Goal: Obtain resource: Obtain resource

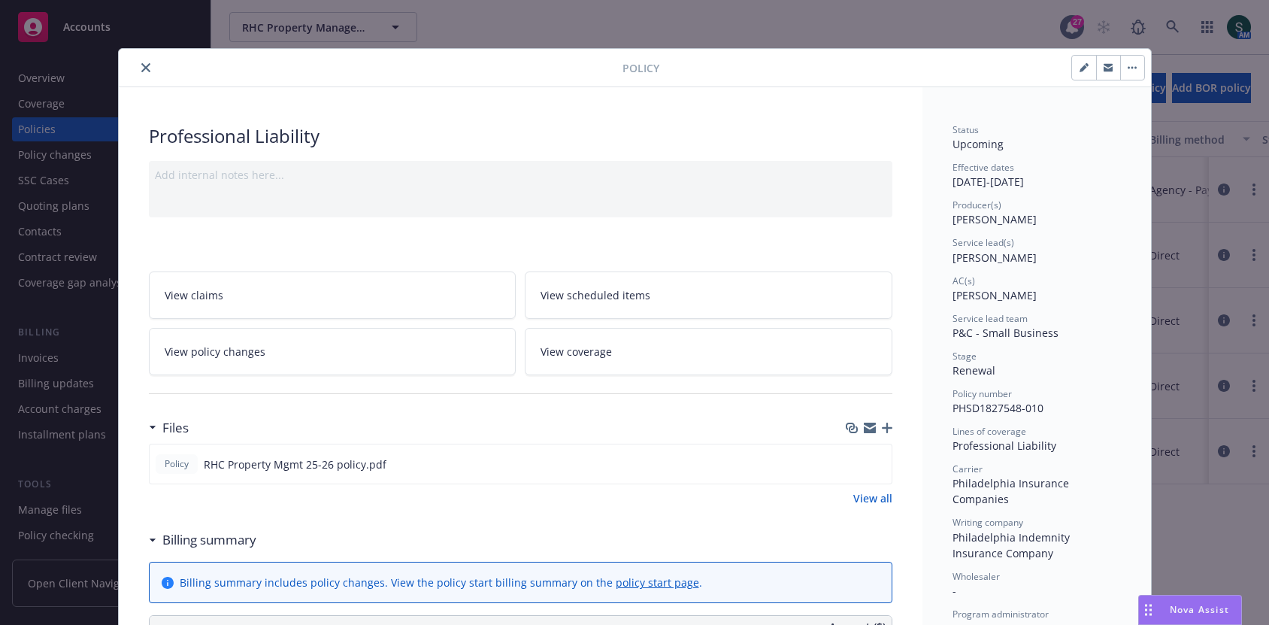
click at [149, 74] on div at bounding box center [374, 68] width 498 height 18
click at [138, 72] on button "close" at bounding box center [146, 68] width 18 height 18
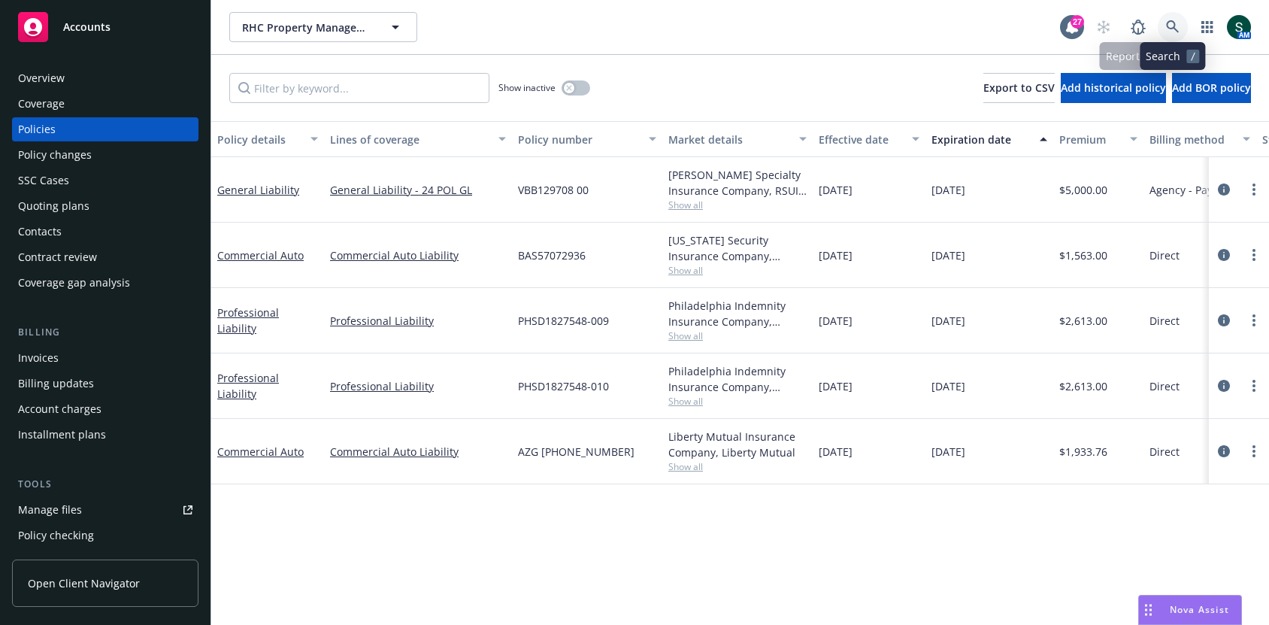
click at [1162, 24] on link at bounding box center [1172, 27] width 30 height 30
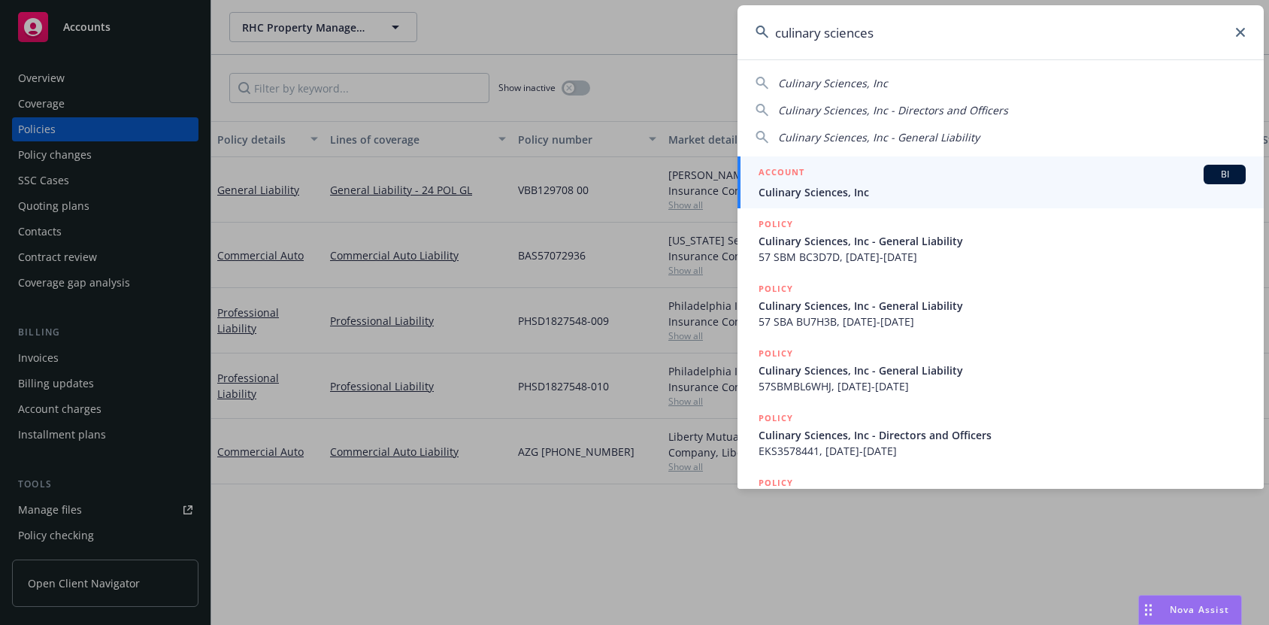
type input "culinary sciences"
click at [845, 180] on div "ACCOUNT BI" at bounding box center [1001, 175] width 487 height 20
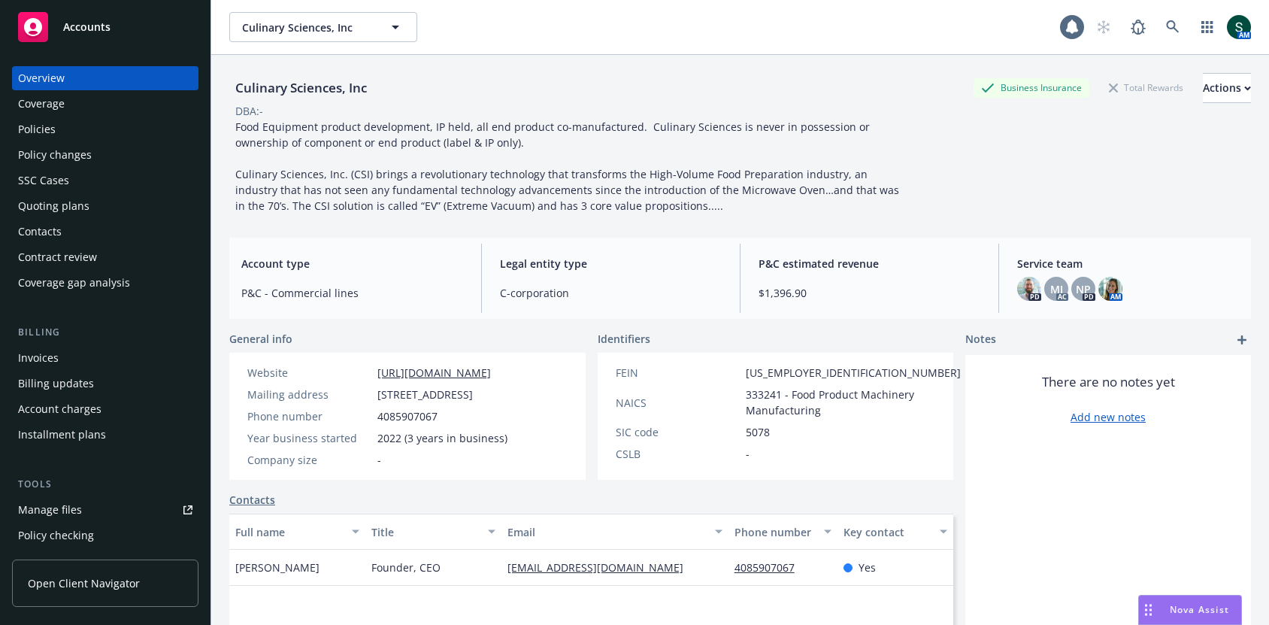
click at [71, 132] on div "Policies" at bounding box center [105, 129] width 174 height 24
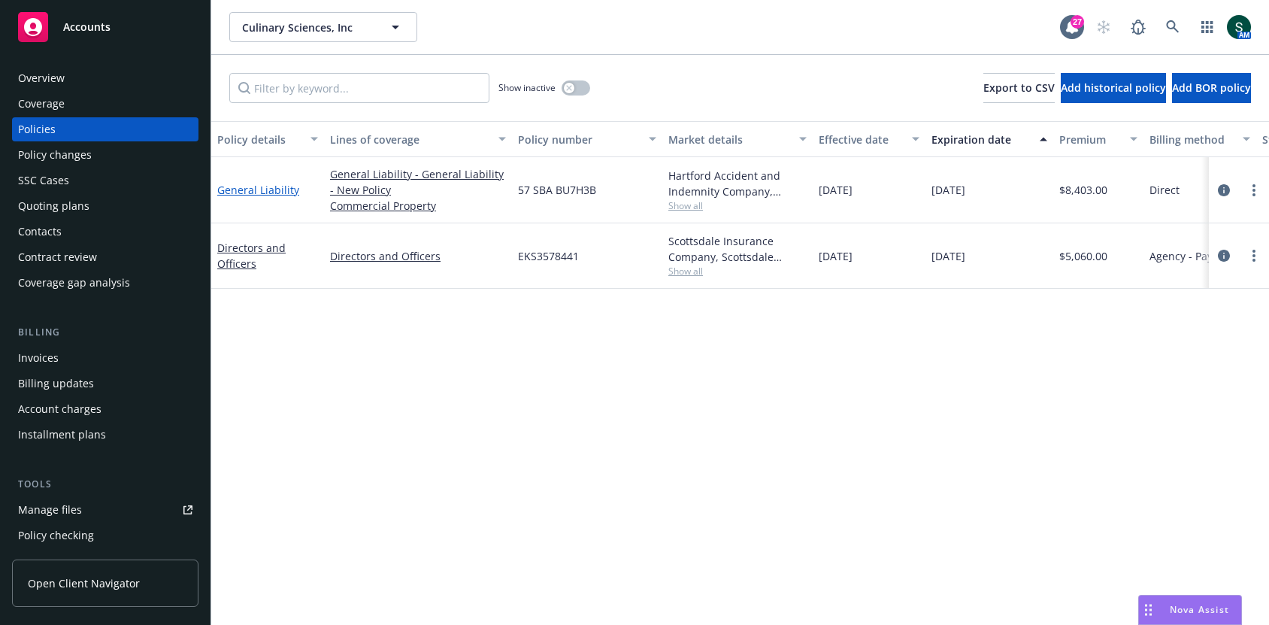
click at [278, 188] on link "General Liability" at bounding box center [258, 190] width 82 height 14
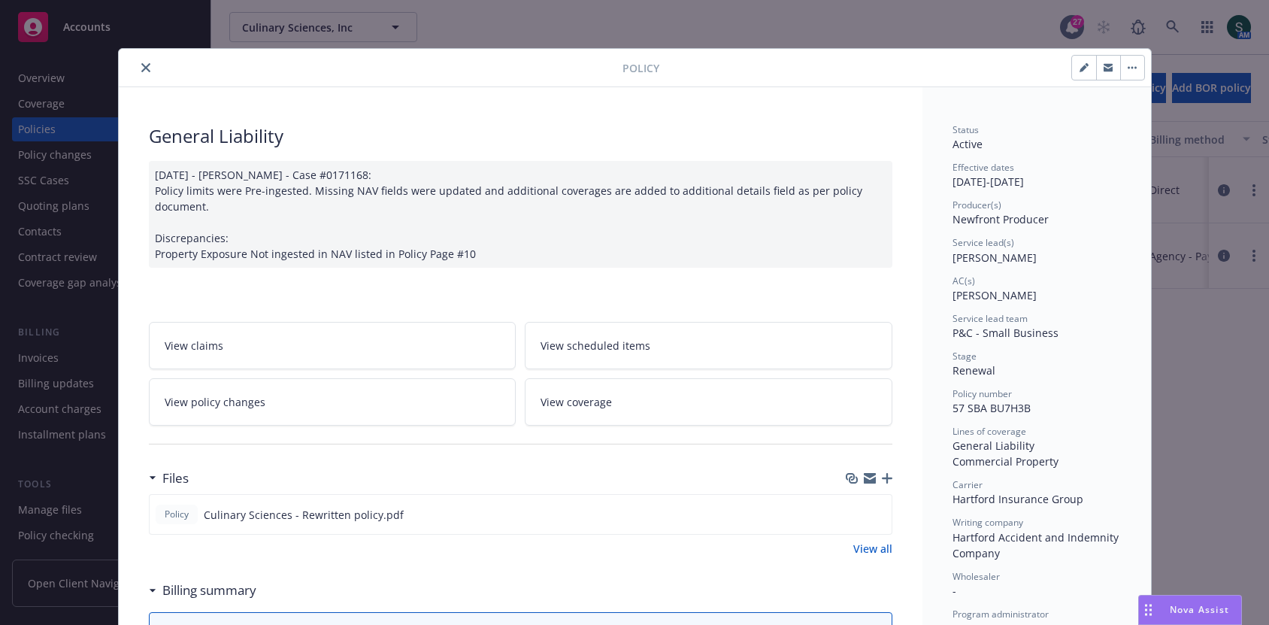
click at [149, 69] on icon "close" at bounding box center [145, 67] width 9 height 9
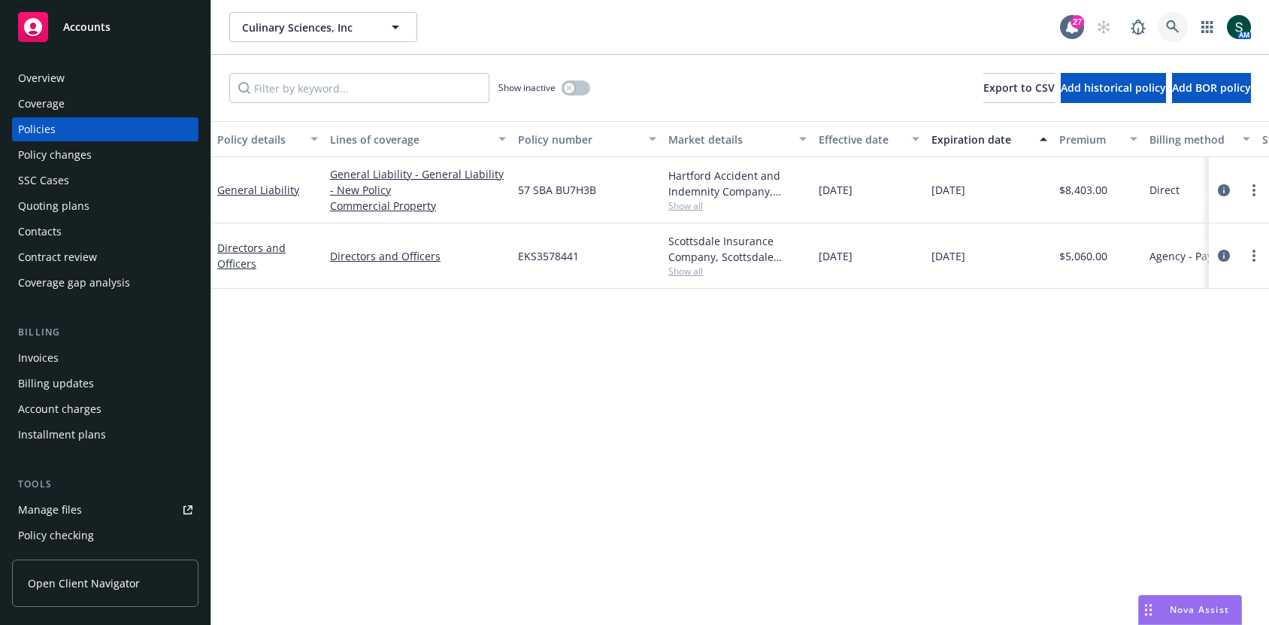
click at [1167, 24] on icon at bounding box center [1173, 27] width 14 height 14
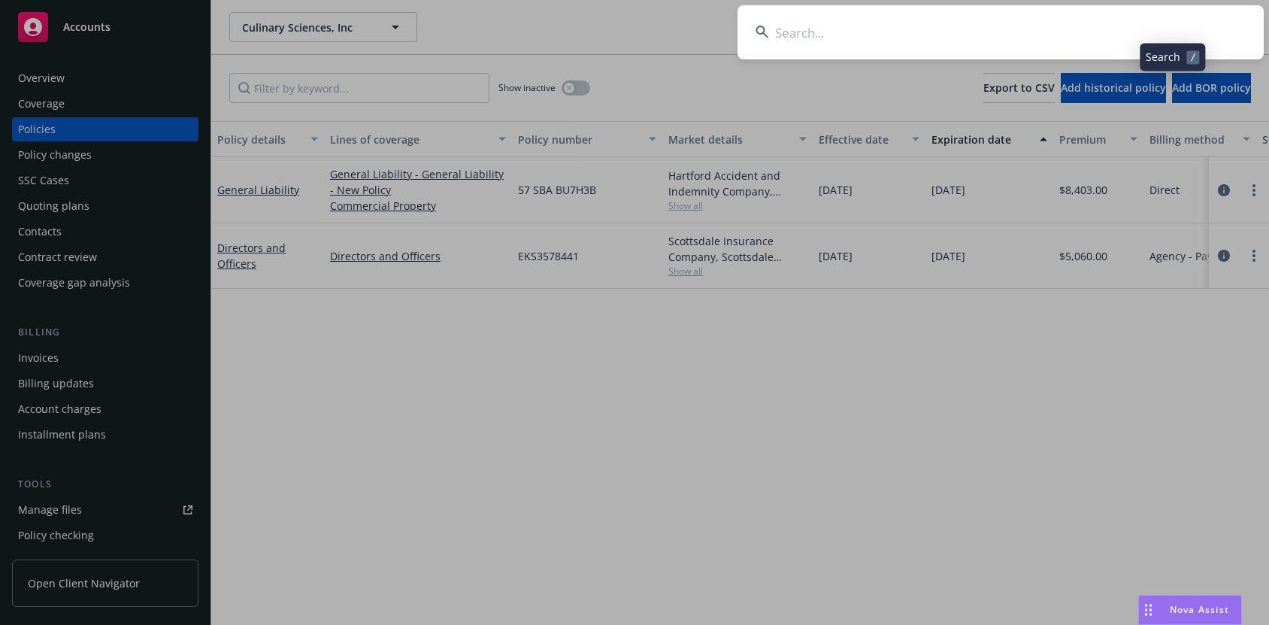
type input "d"
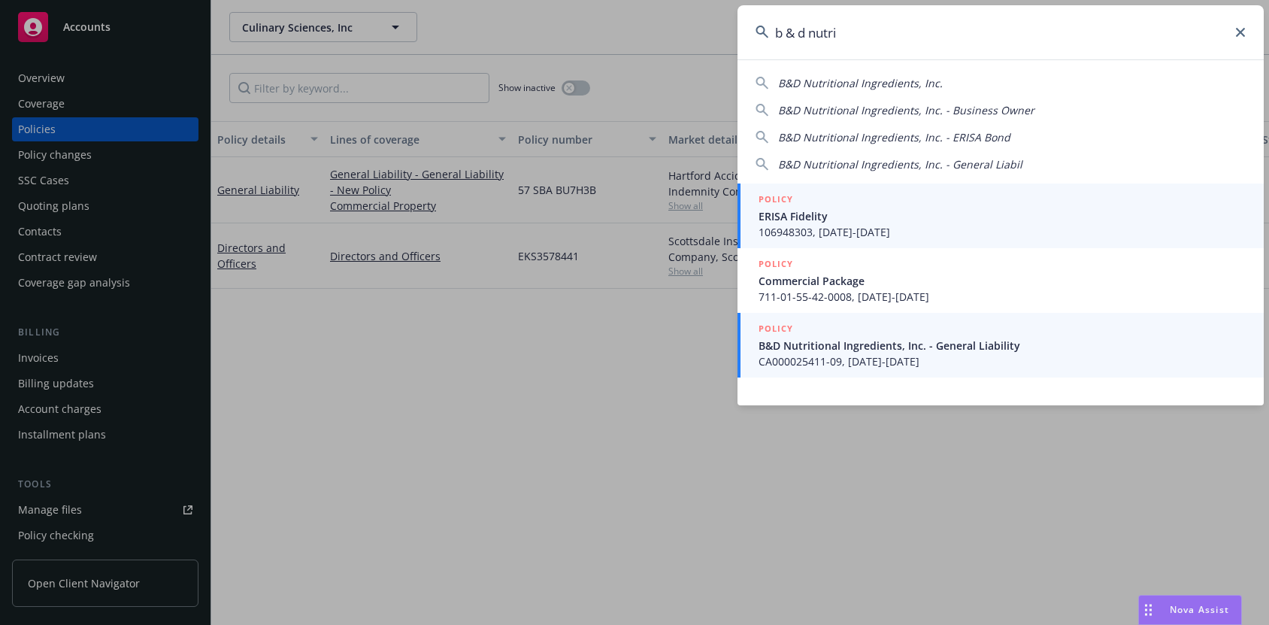
type input "b & d nutri"
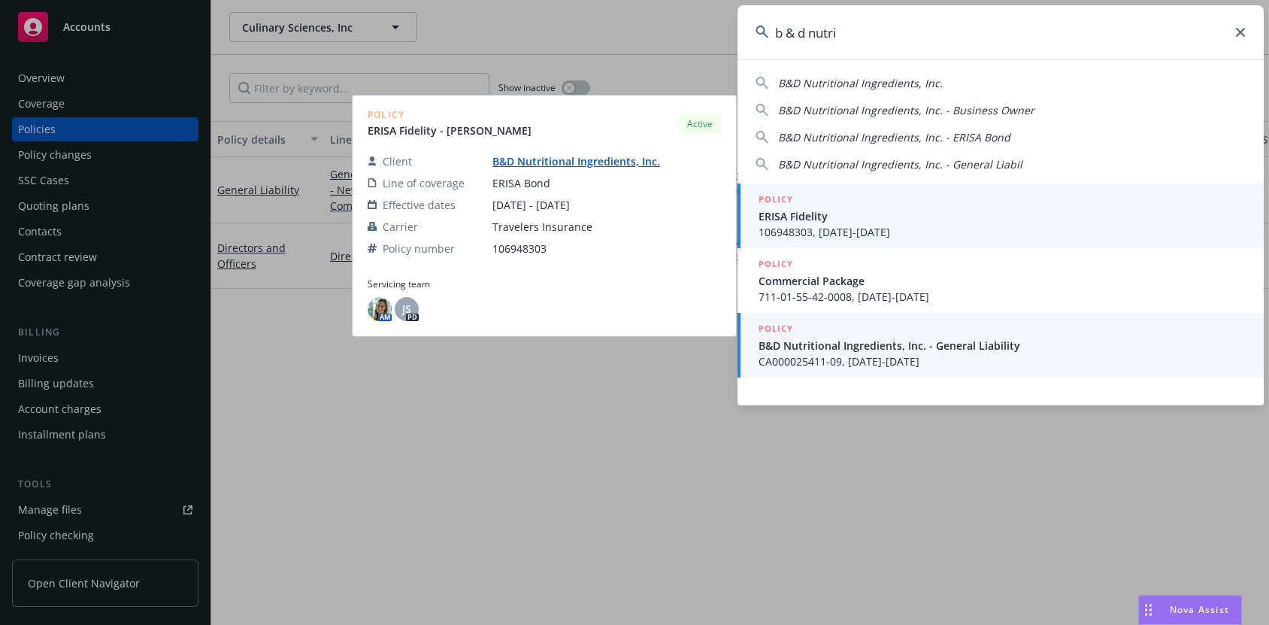
click at [864, 351] on span "B&D Nutritional Ingredients, Inc. - General Liability" at bounding box center [1001, 345] width 487 height 16
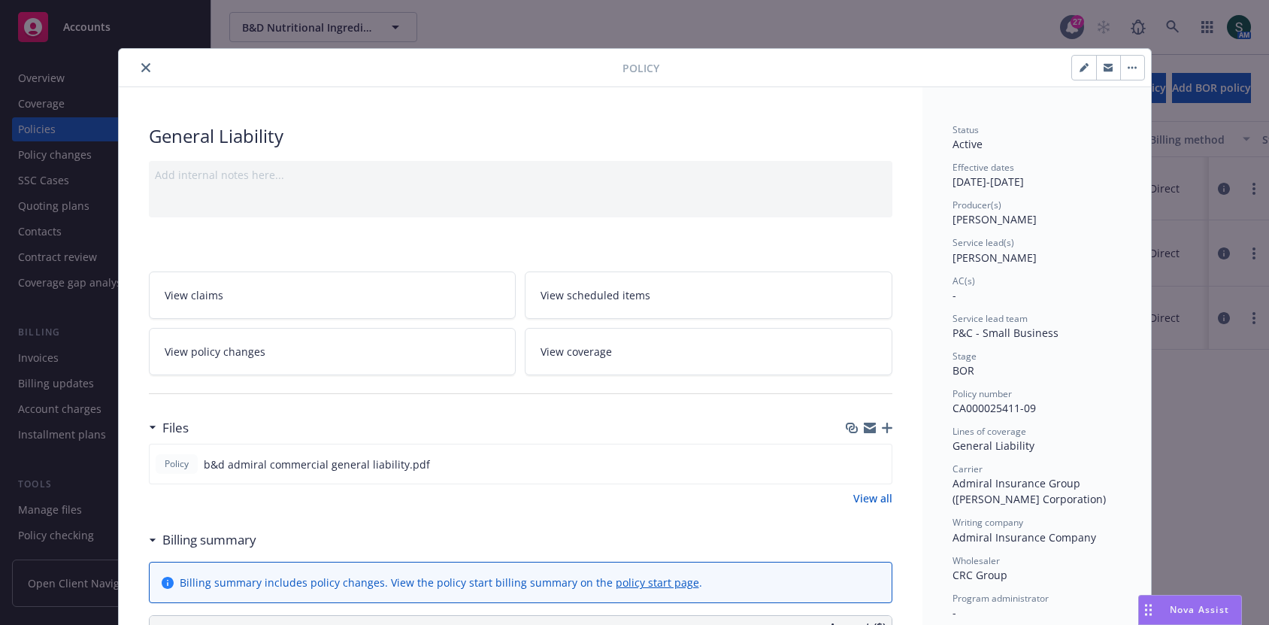
click at [144, 66] on icon "close" at bounding box center [145, 67] width 9 height 9
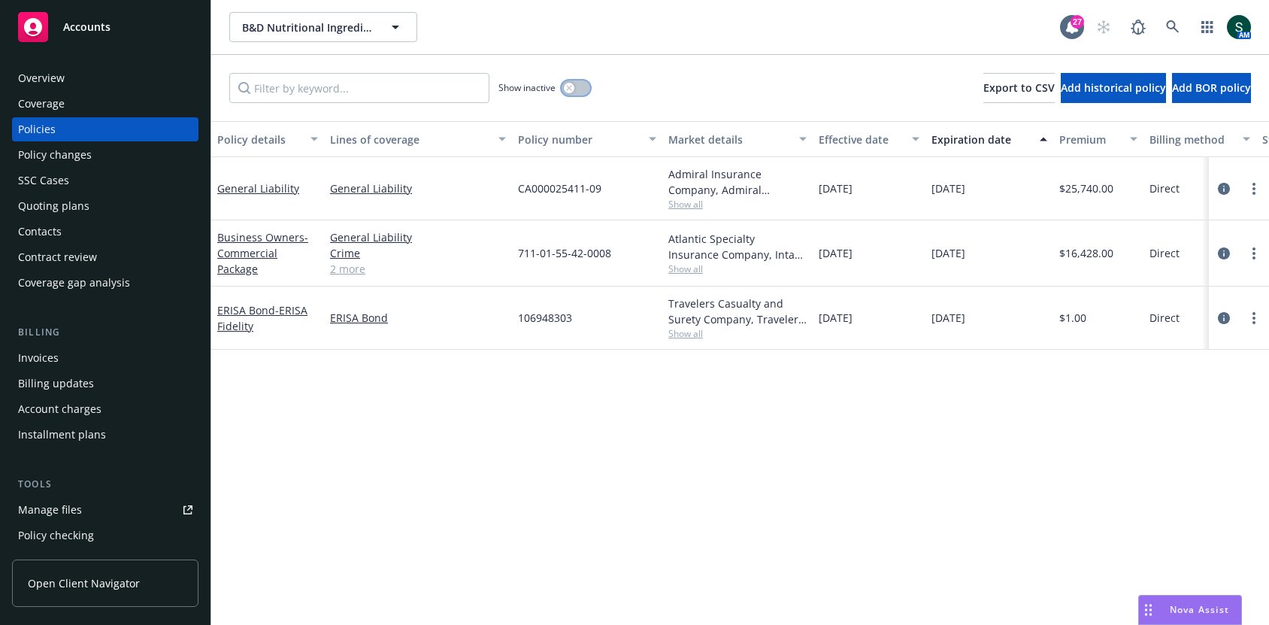
click at [581, 91] on button "button" at bounding box center [575, 87] width 29 height 15
click at [567, 85] on button "button" at bounding box center [575, 87] width 29 height 15
click at [1172, 603] on span "Nova Assist" at bounding box center [1198, 609] width 59 height 13
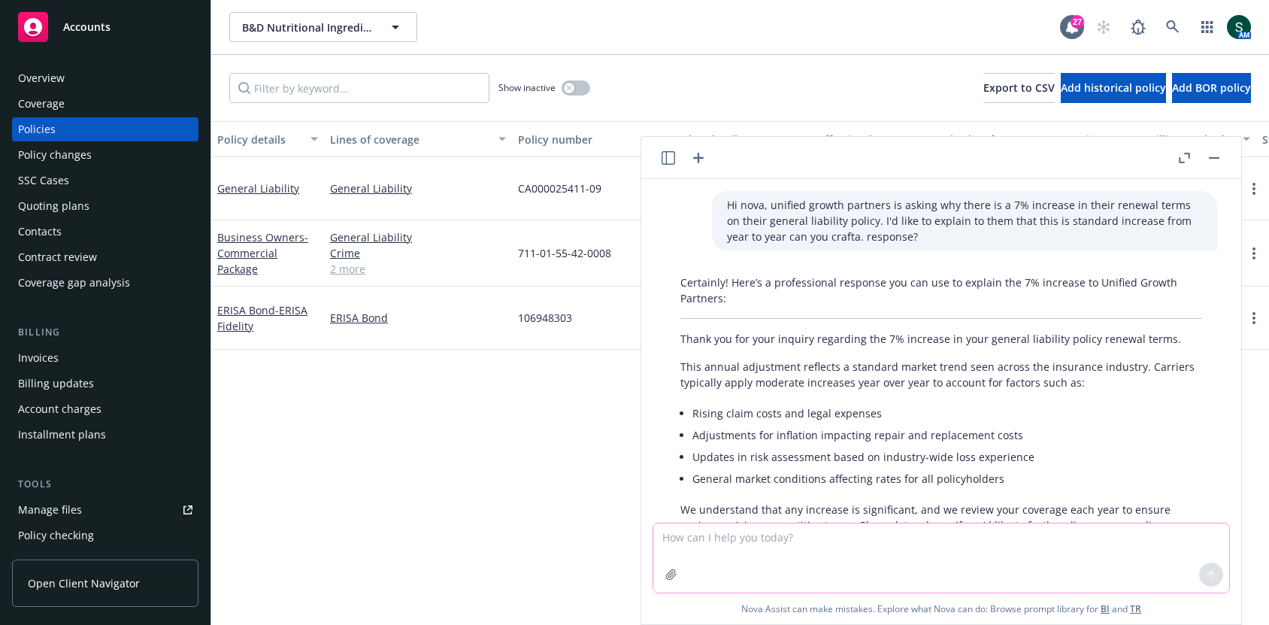
click at [794, 554] on textarea at bounding box center [941, 557] width 576 height 69
type textarea "can you provide a template SOV?"
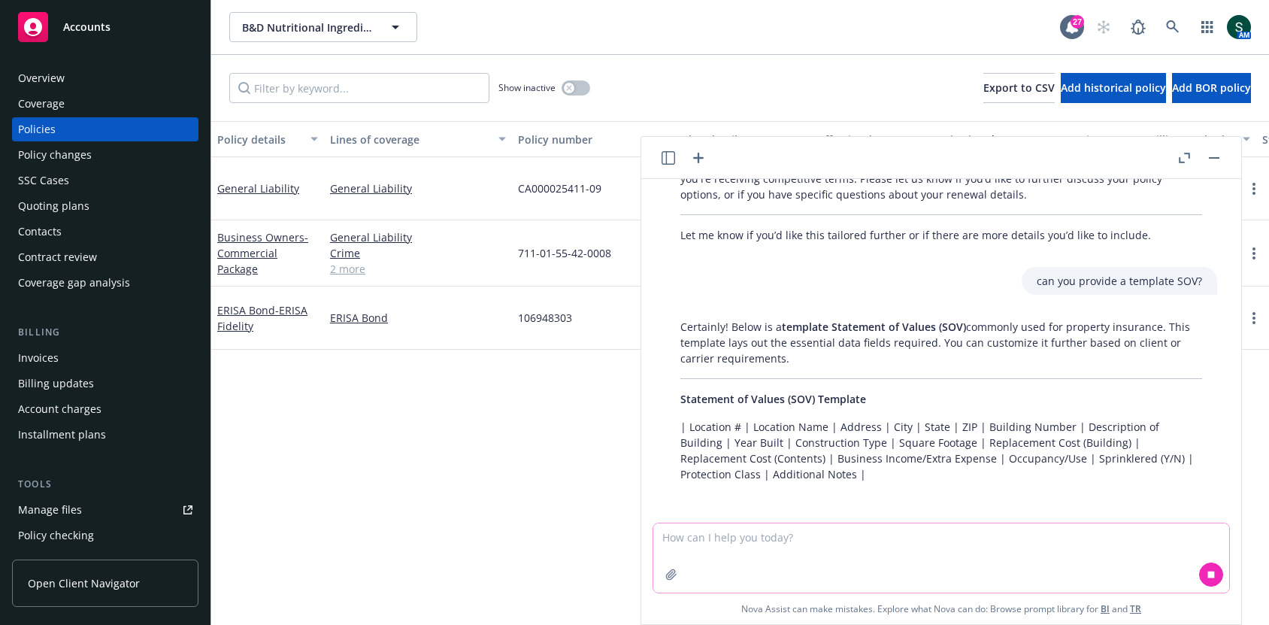
scroll to position [336, 0]
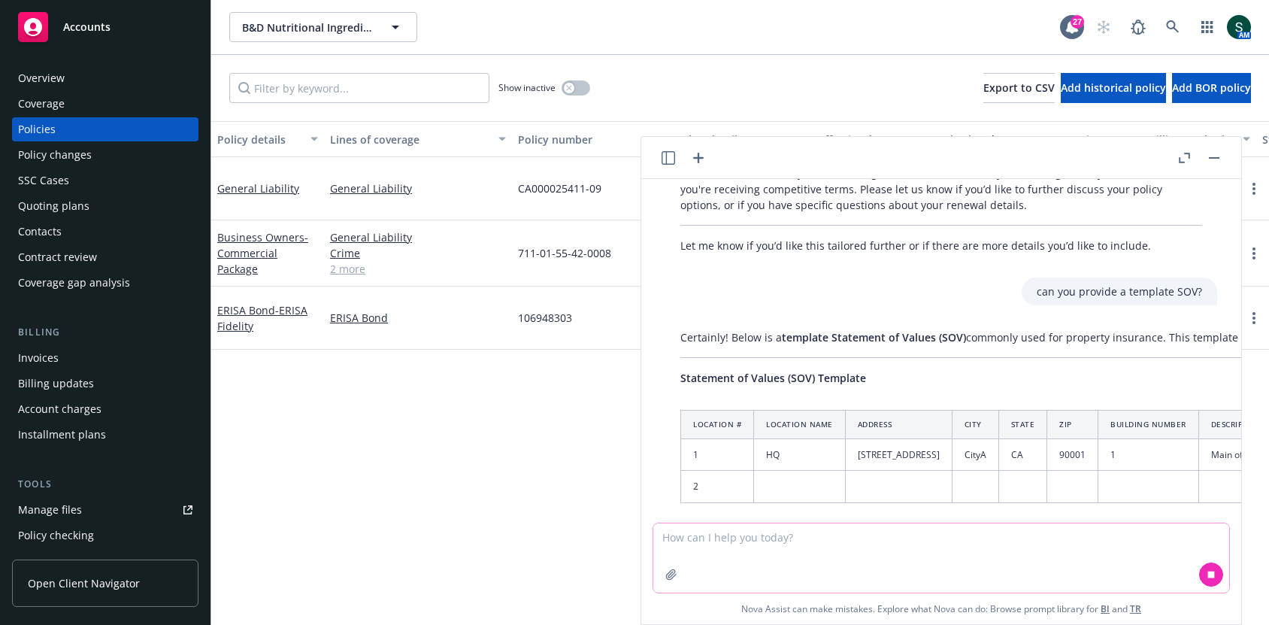
click at [814, 570] on textarea at bounding box center [941, 557] width 576 height 69
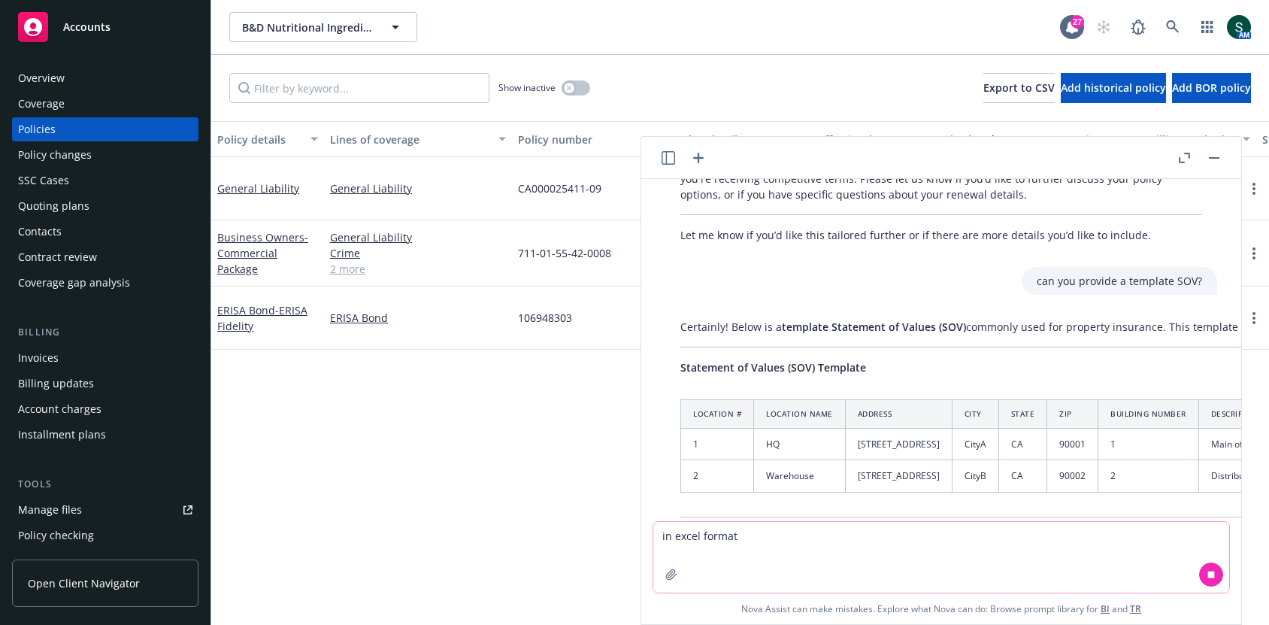
type textarea "in excel format!"
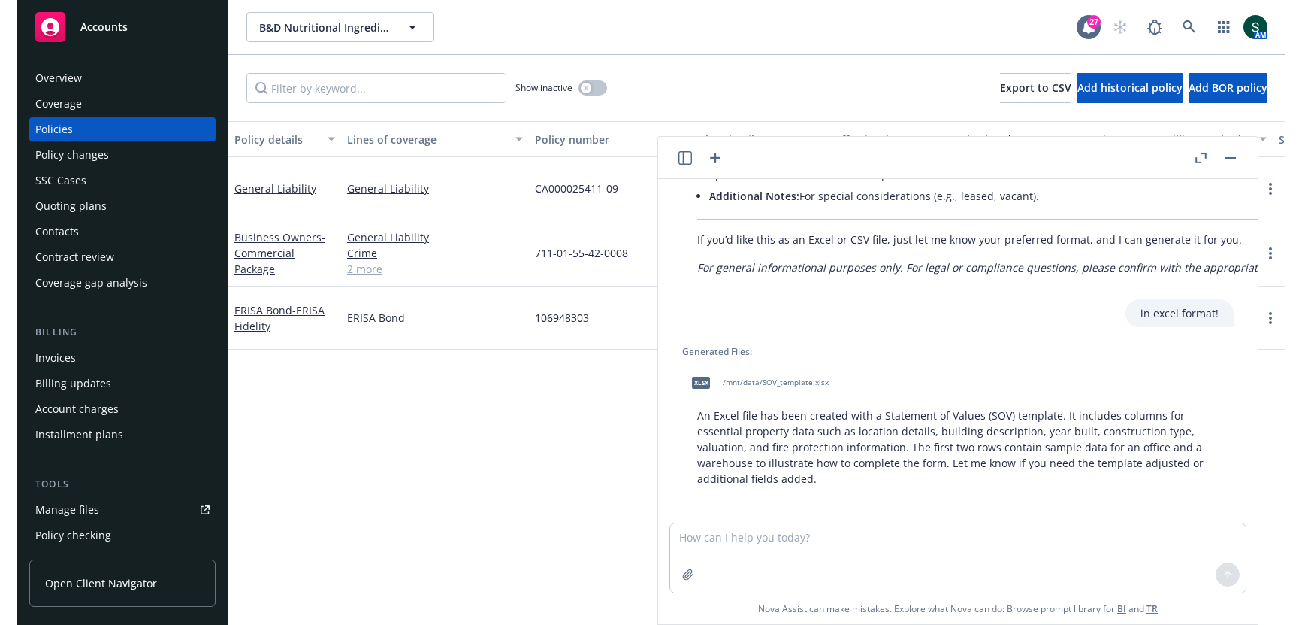
scroll to position [873, 0]
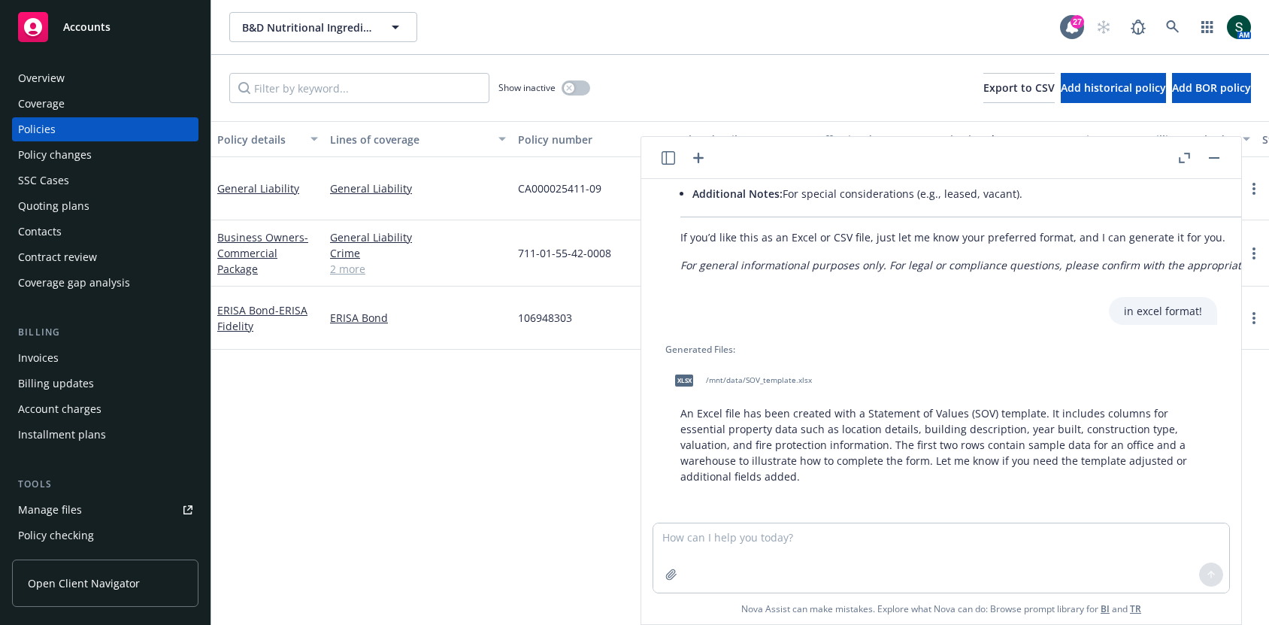
click at [759, 368] on div "xlsx /mnt/data/SOV_template.xlsx" at bounding box center [740, 380] width 150 height 38
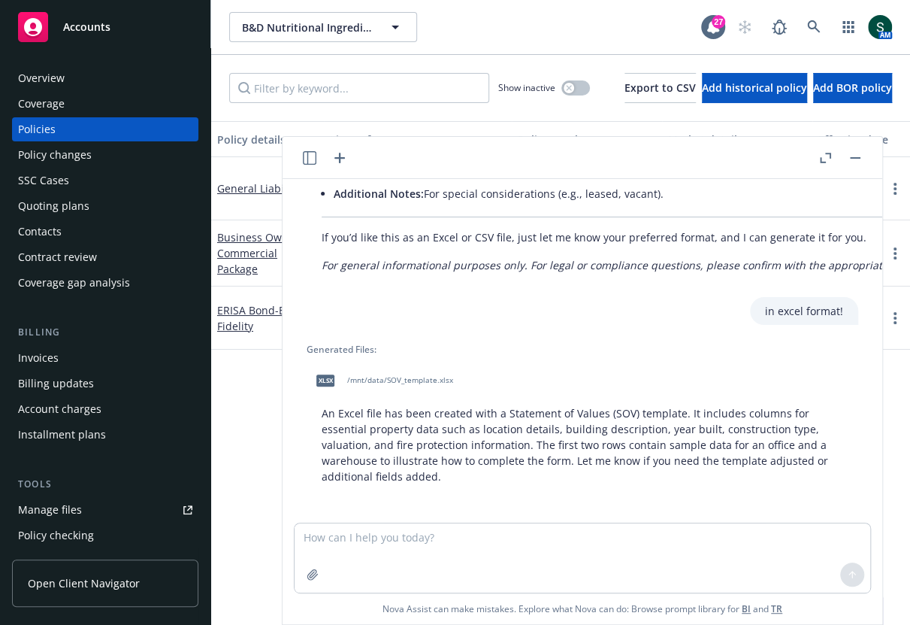
click at [864, 147] on header at bounding box center [583, 158] width 600 height 42
click at [857, 153] on button "button" at bounding box center [855, 158] width 18 height 18
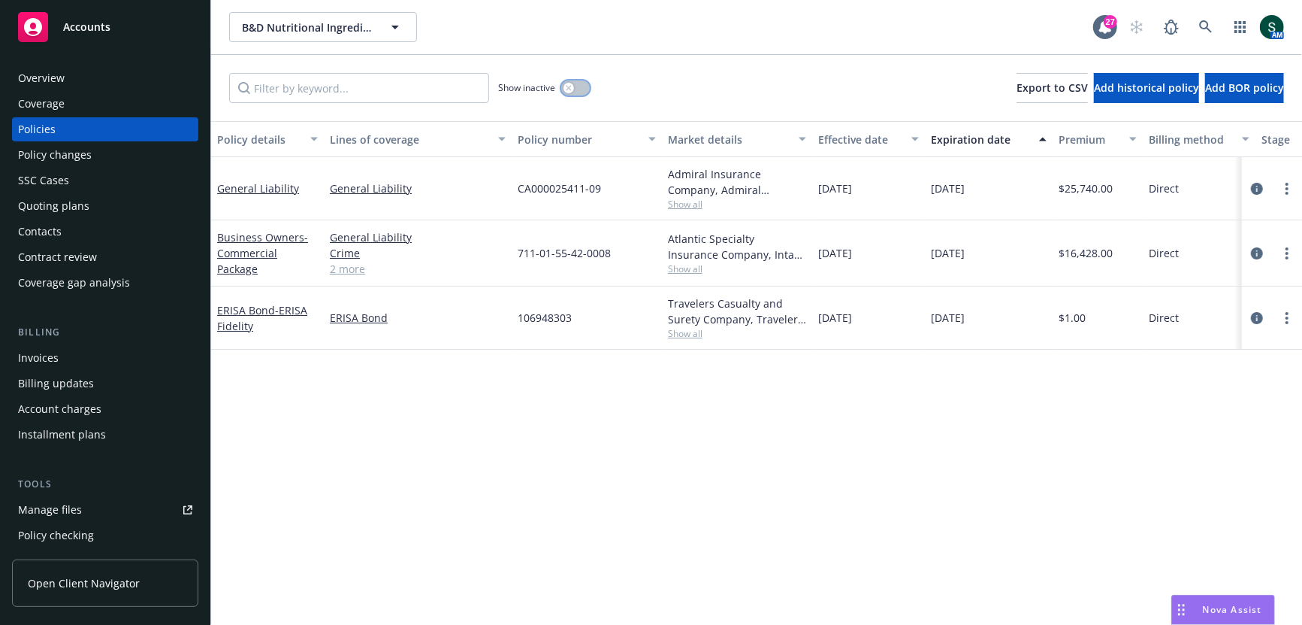
click at [584, 89] on button "button" at bounding box center [575, 87] width 29 height 15
click at [59, 209] on div "Quoting plans" at bounding box center [53, 206] width 71 height 24
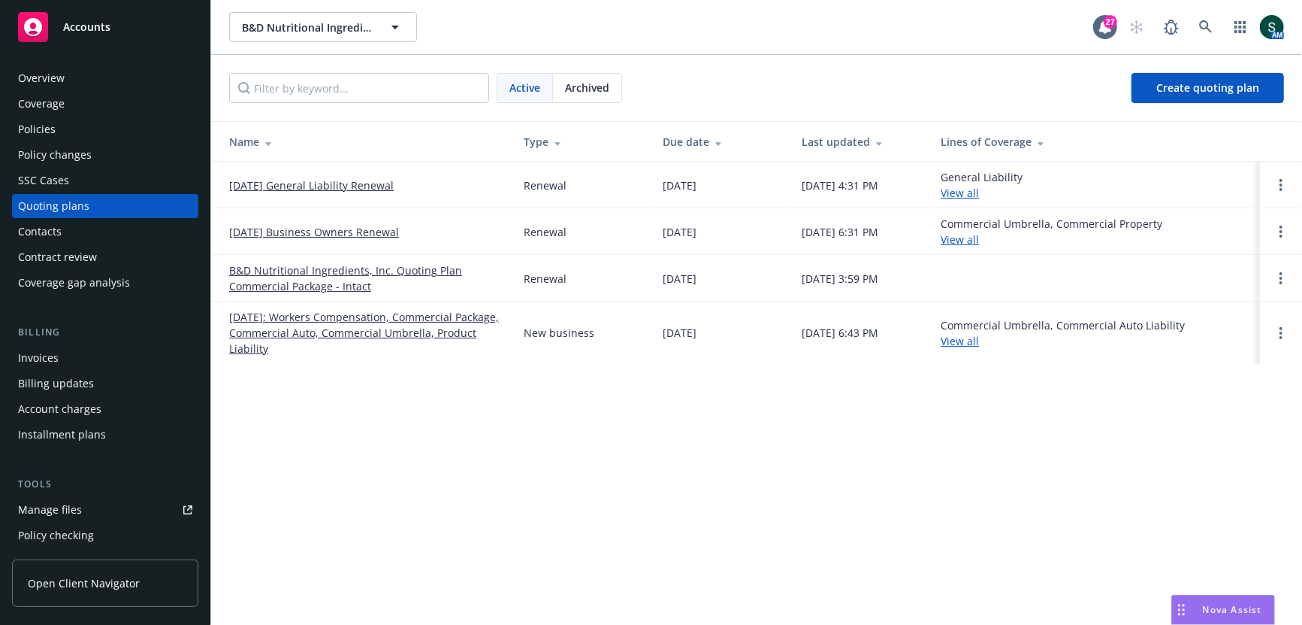
click at [377, 327] on link "[DATE]: Workers Compensation, Commercial Package, Commercial Auto, Commercial U…" at bounding box center [364, 332] width 271 height 47
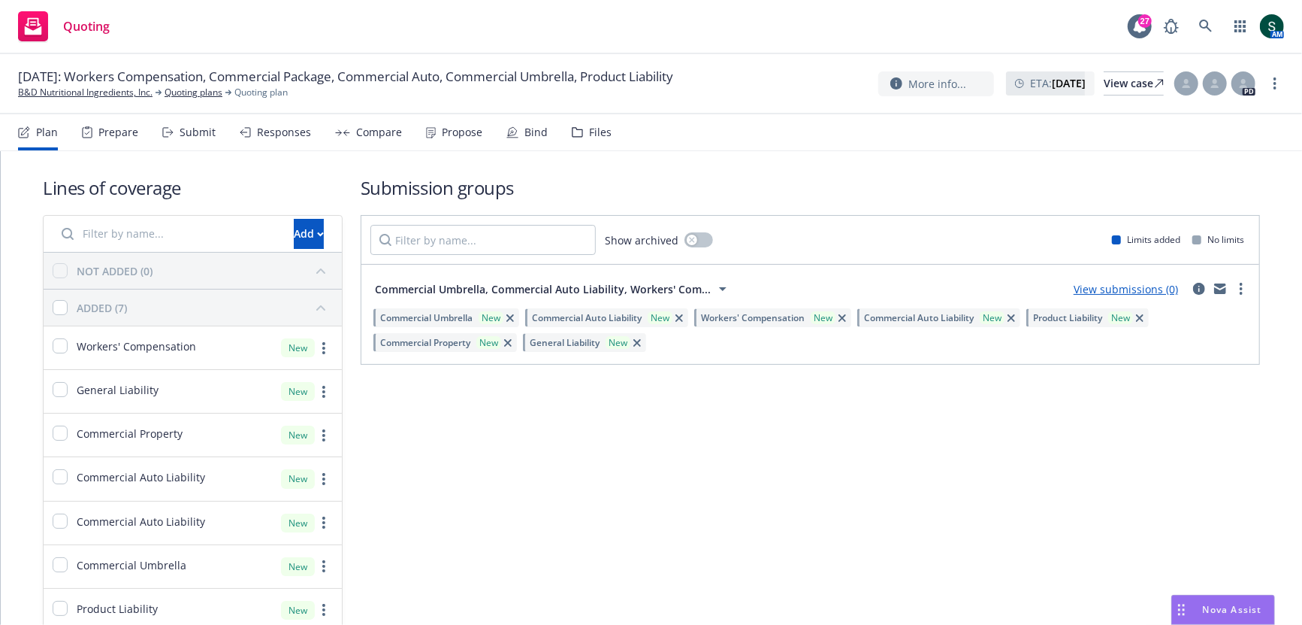
scroll to position [71, 0]
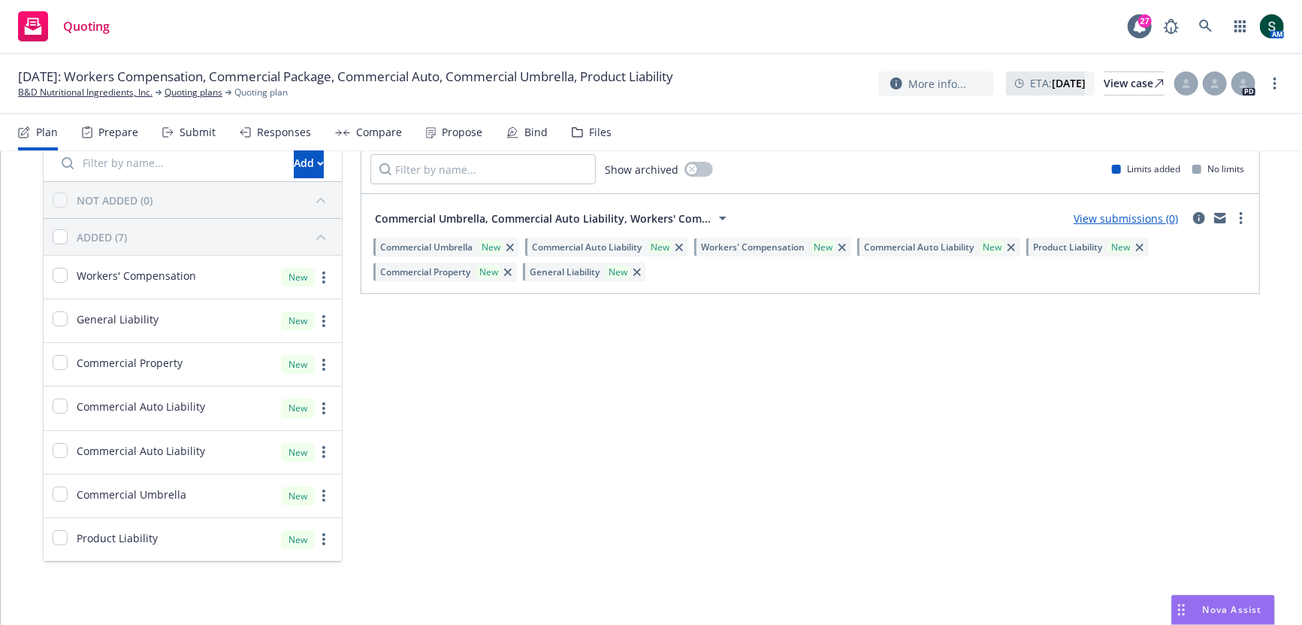
click at [159, 295] on div "Workers' Compensation" at bounding box center [120, 277] width 153 height 43
checkbox input "true"
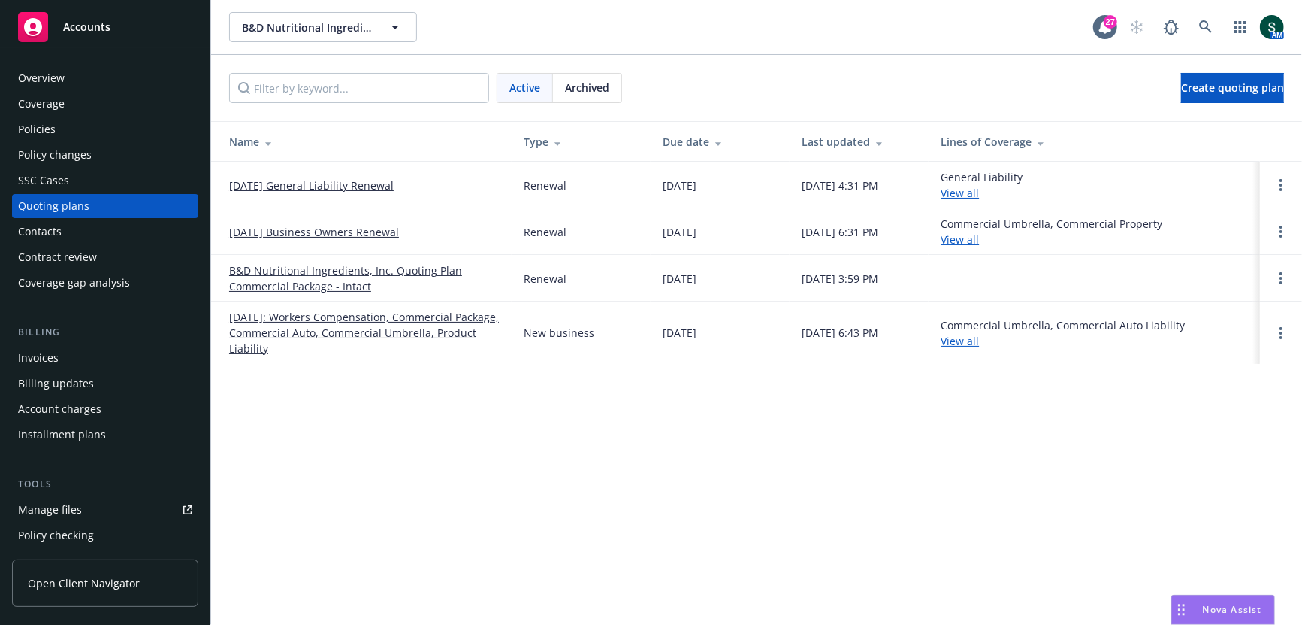
click at [43, 134] on div "Policies" at bounding box center [37, 129] width 38 height 24
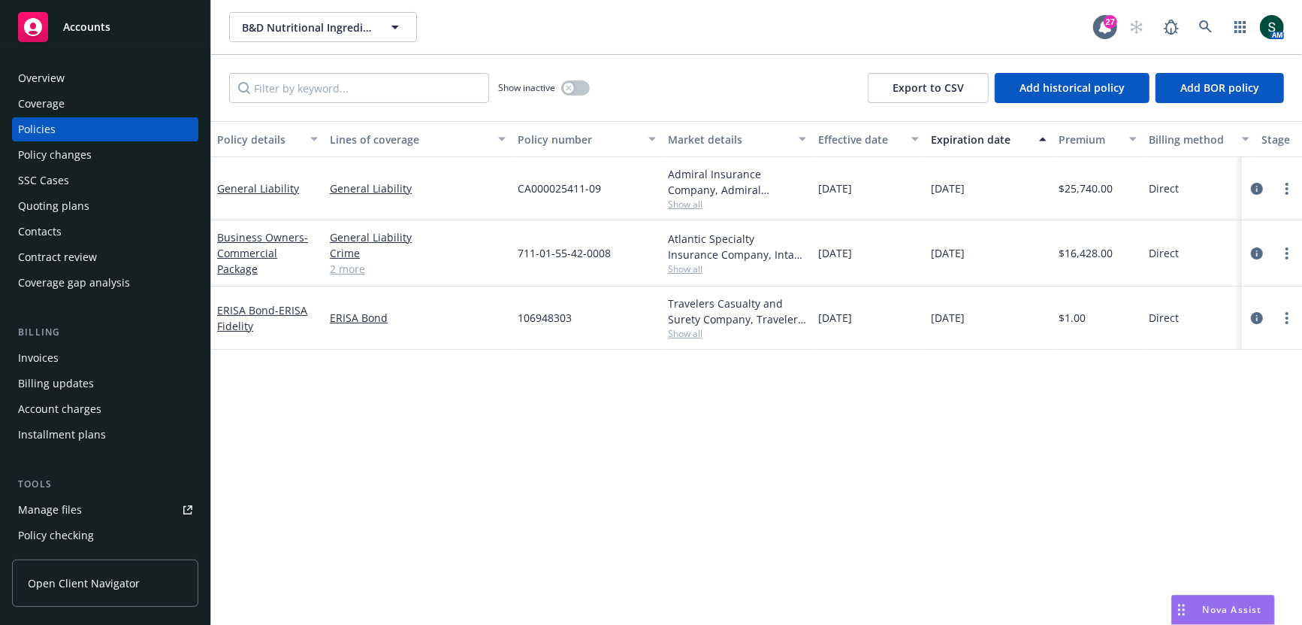
click at [347, 274] on link "2 more" at bounding box center [418, 269] width 176 height 16
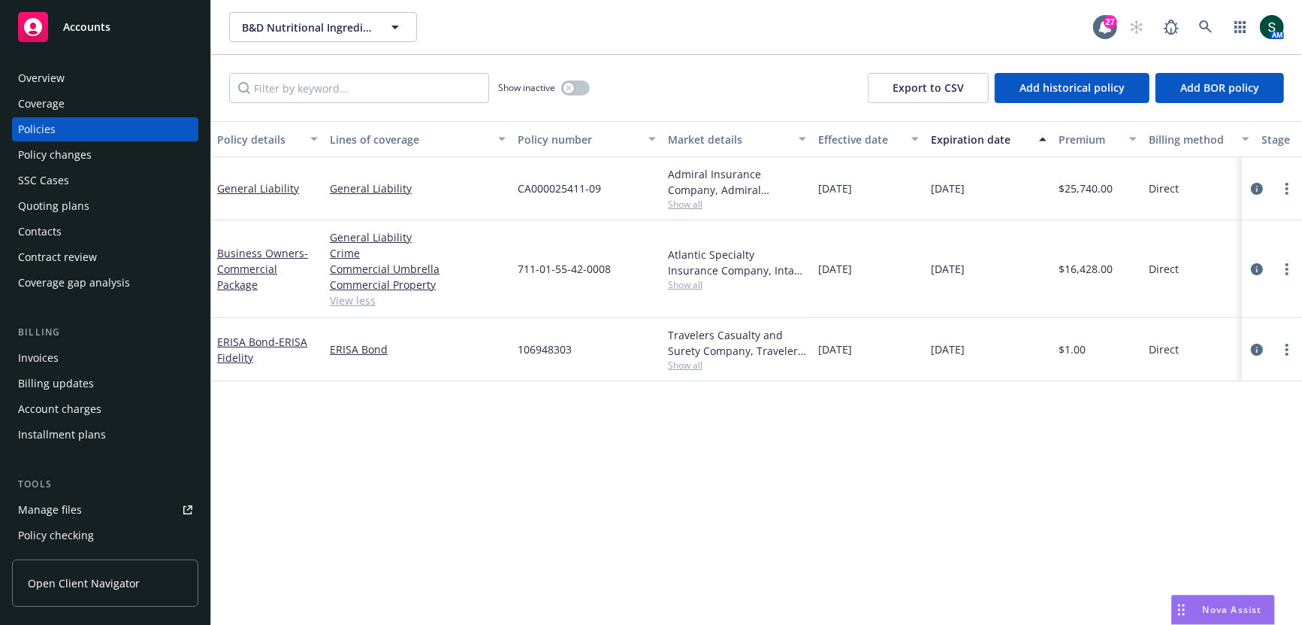
click at [83, 205] on div "Quoting plans" at bounding box center [53, 206] width 71 height 24
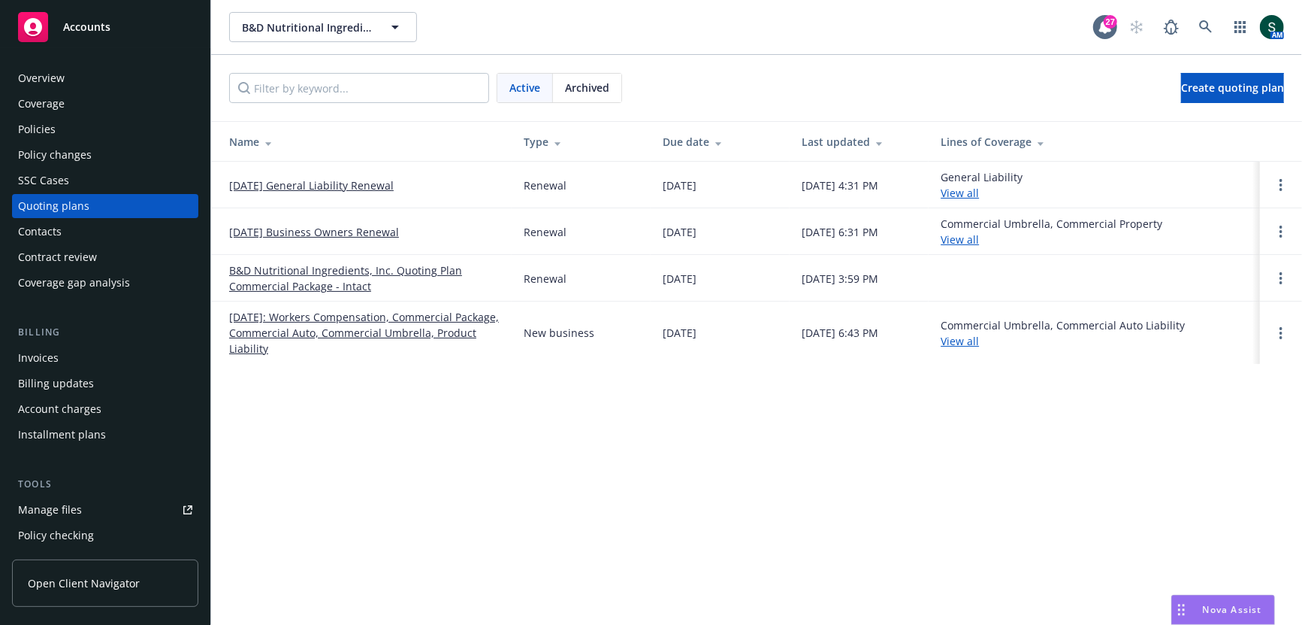
click at [326, 317] on link "[DATE]: Workers Compensation, Commercial Package, Commercial Auto, Commercial U…" at bounding box center [364, 332] width 271 height 47
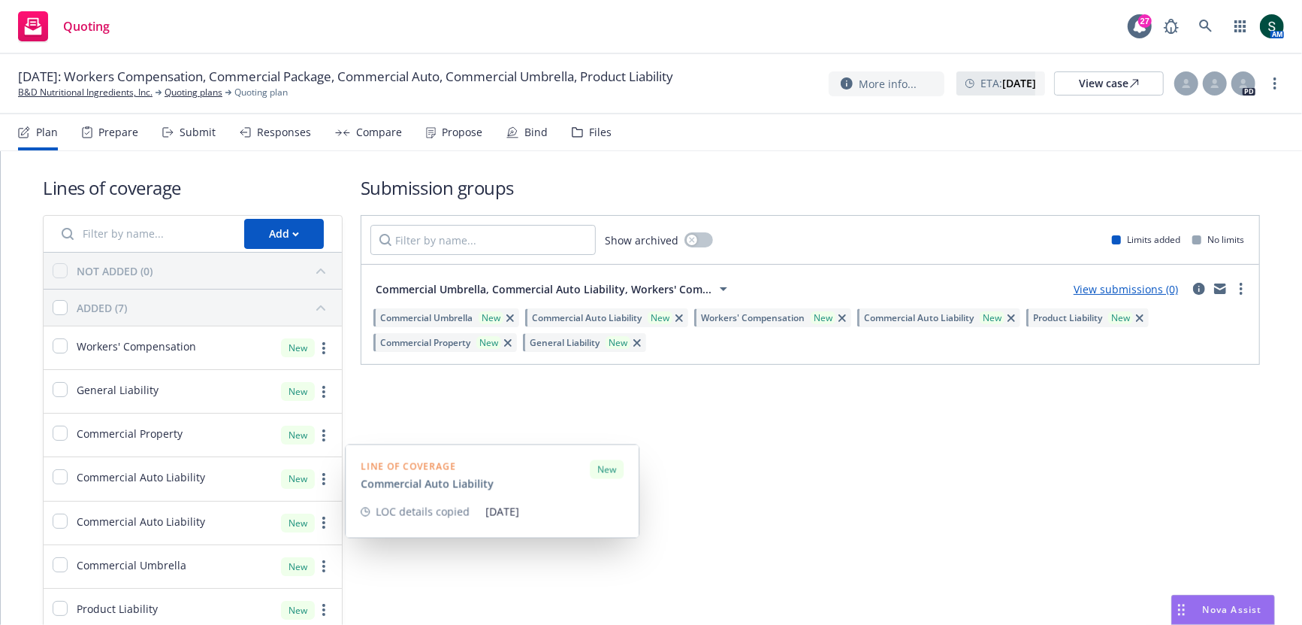
scroll to position [63, 0]
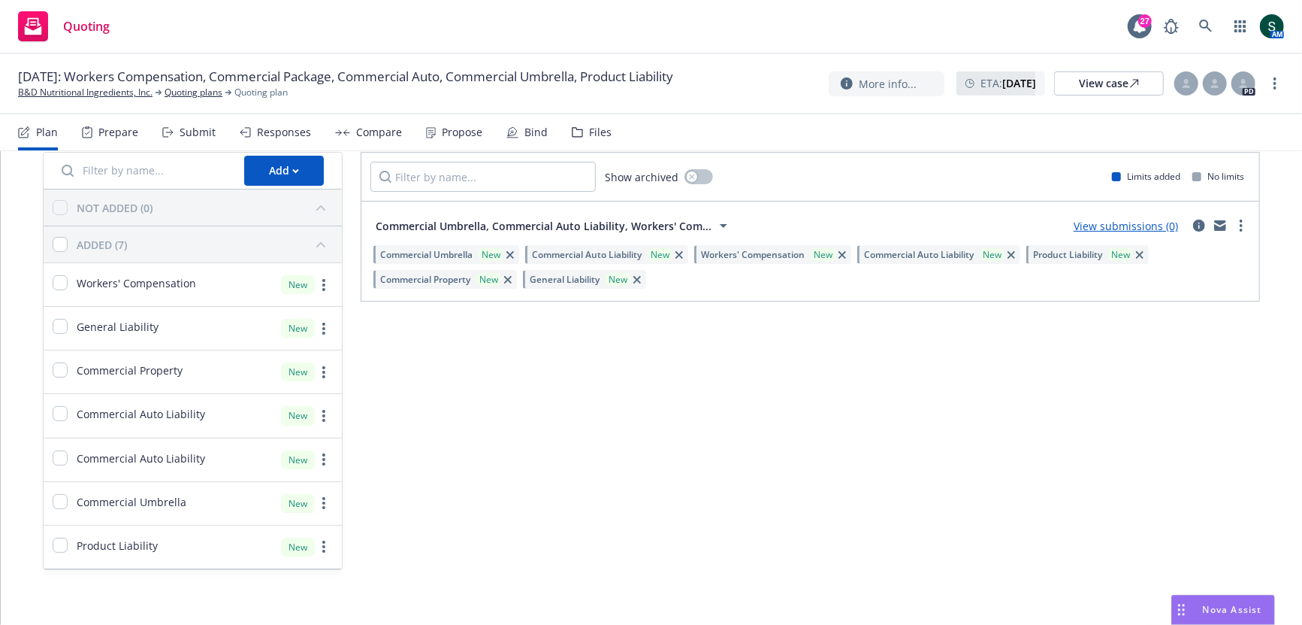
click at [747, 254] on span "Workers' Compensation" at bounding box center [753, 254] width 104 height 13
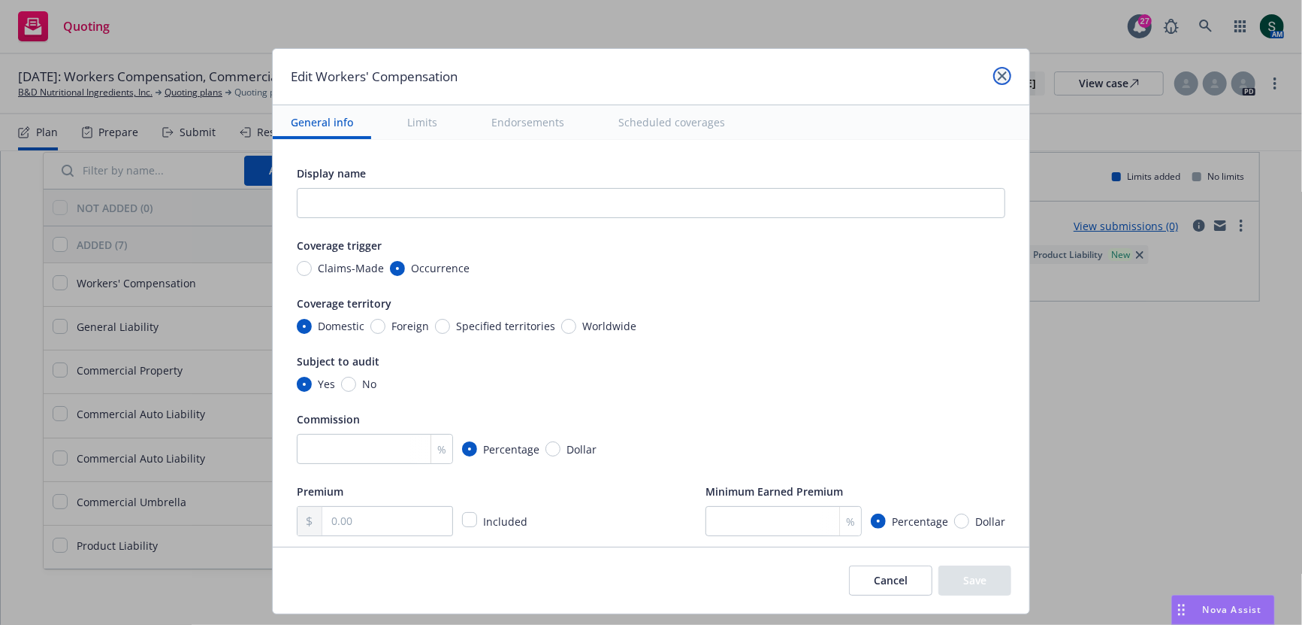
click at [1003, 71] on icon "close" at bounding box center [1002, 75] width 9 height 9
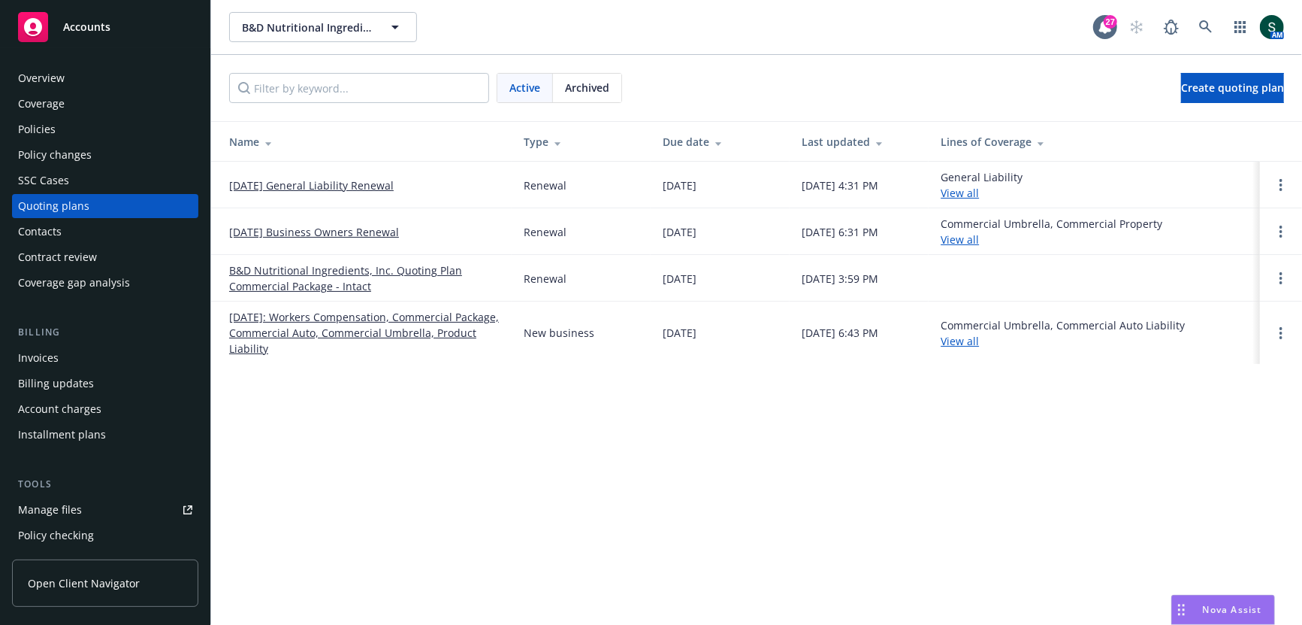
click at [50, 65] on div "Overview Coverage Policies Policy changes SSC Cases Quoting plans Contacts Cont…" at bounding box center [105, 336] width 210 height 576
click at [59, 75] on div "Overview" at bounding box center [41, 78] width 47 height 24
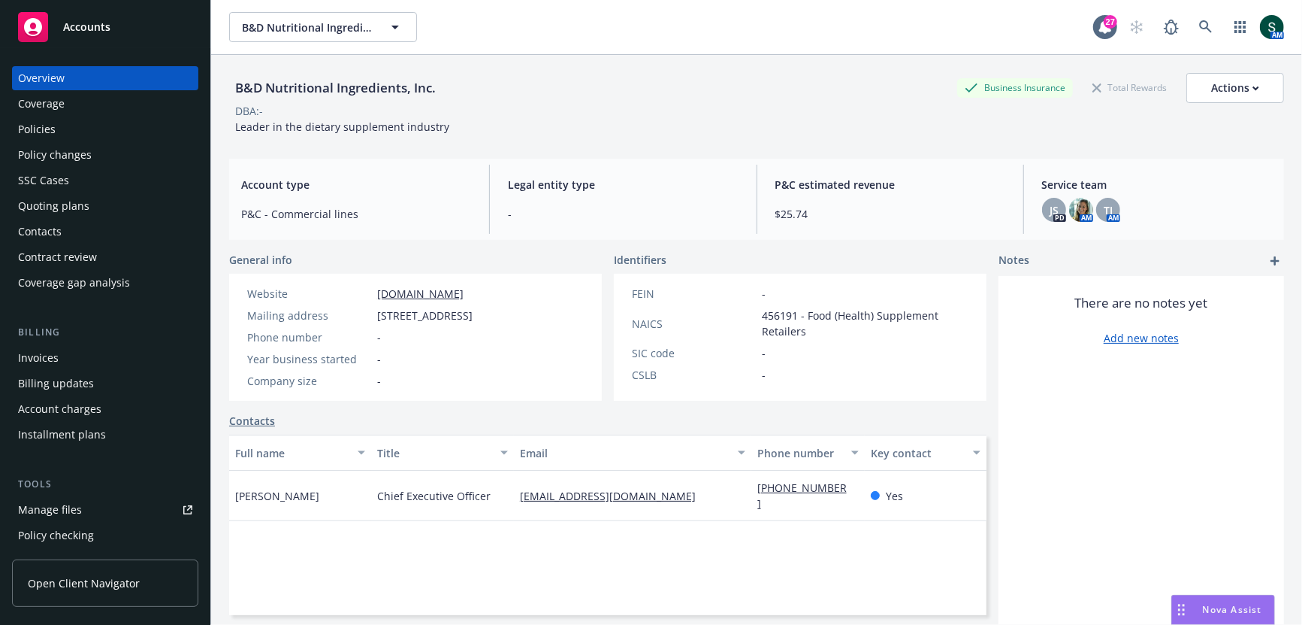
click at [381, 119] on span "Leader in the dietary supplement industry" at bounding box center [342, 126] width 214 height 14
click at [419, 292] on link "www.bdnutritional.com" at bounding box center [420, 293] width 86 height 14
